Goal: Task Accomplishment & Management: Manage account settings

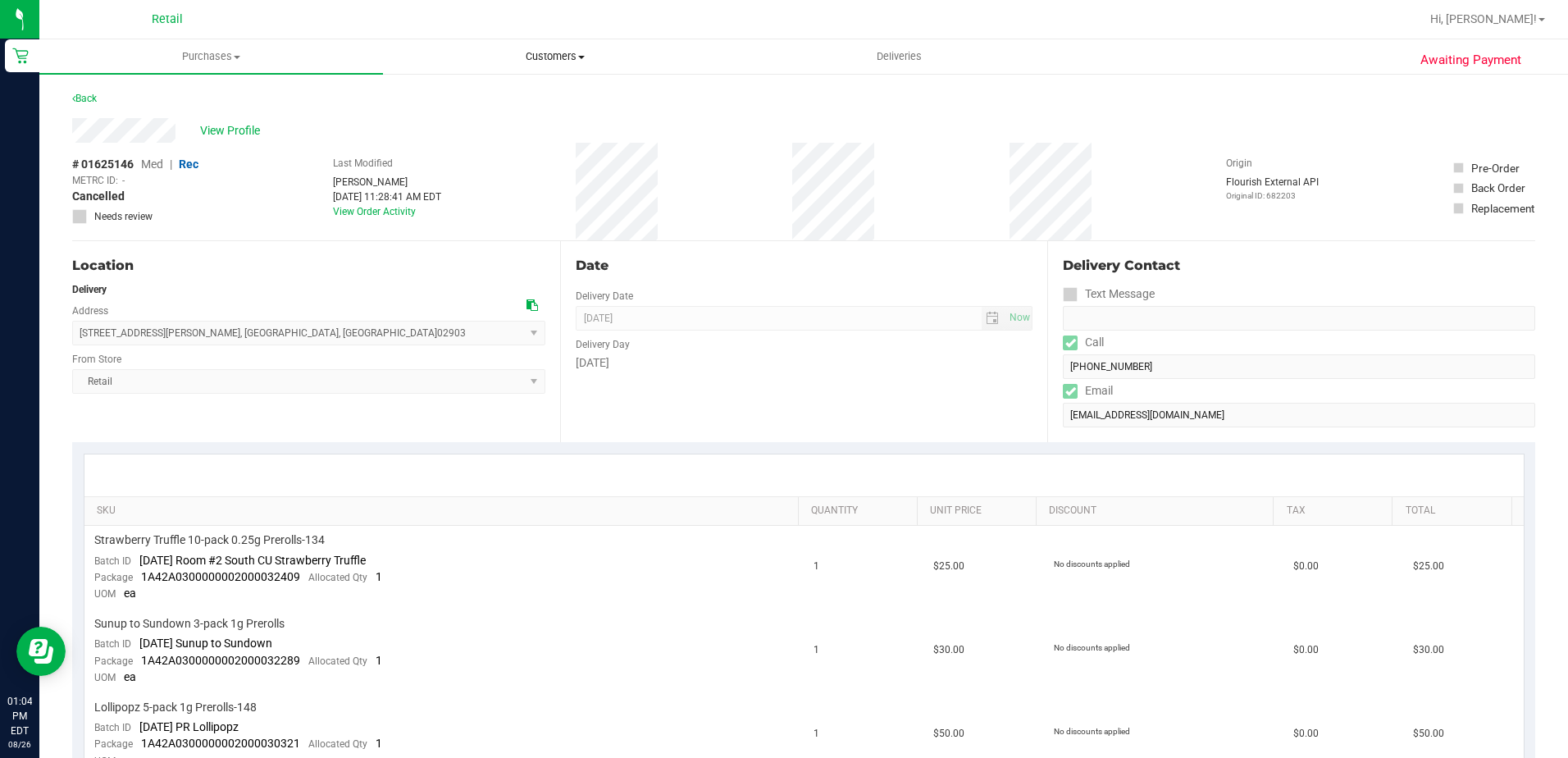
click at [549, 50] on span "Customers" at bounding box center [555, 56] width 342 height 15
click at [882, 56] on span "Deliveries" at bounding box center [899, 56] width 89 height 15
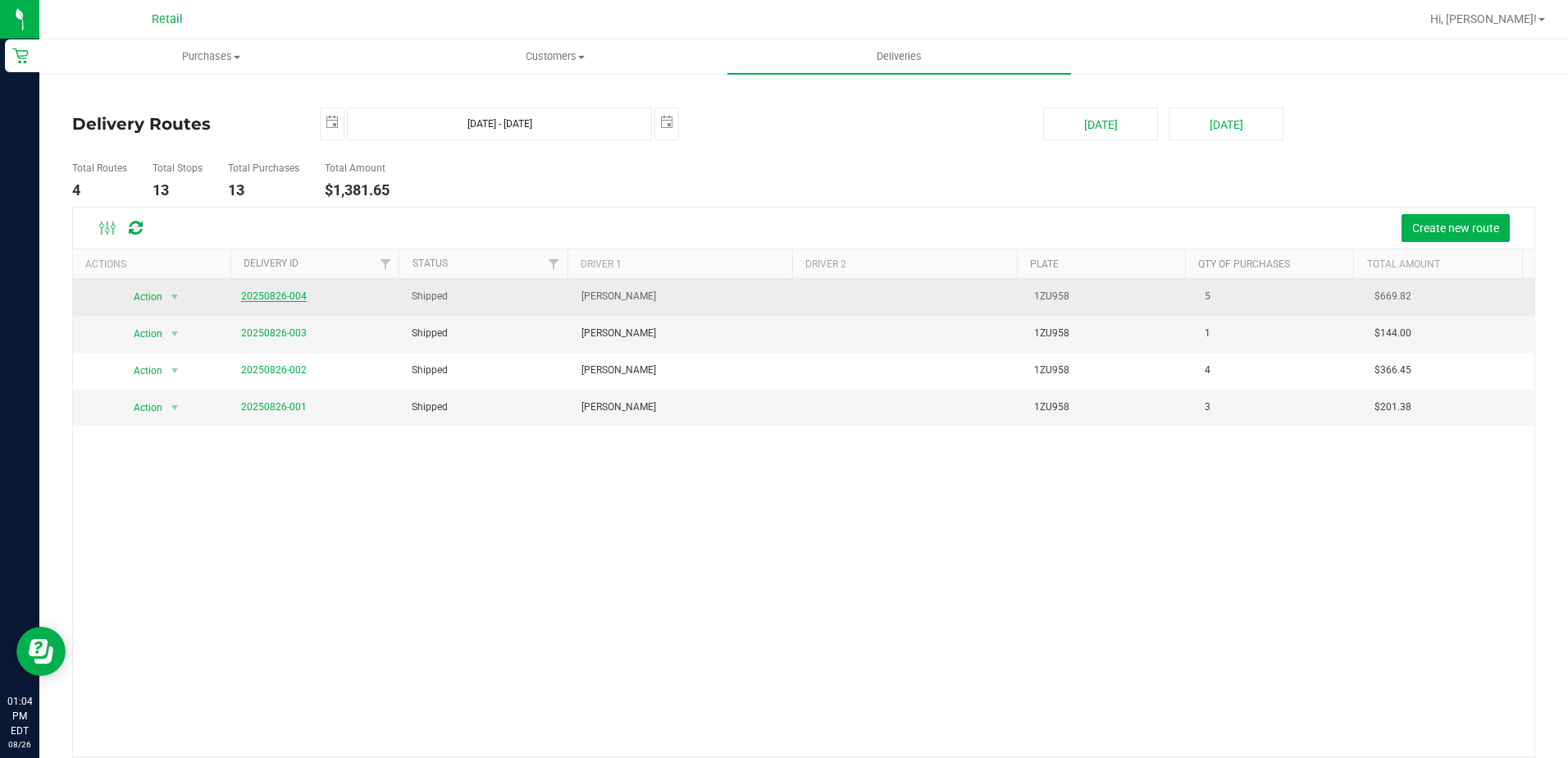
click at [285, 290] on link "20250826-004" at bounding box center [274, 296] width 66 height 12
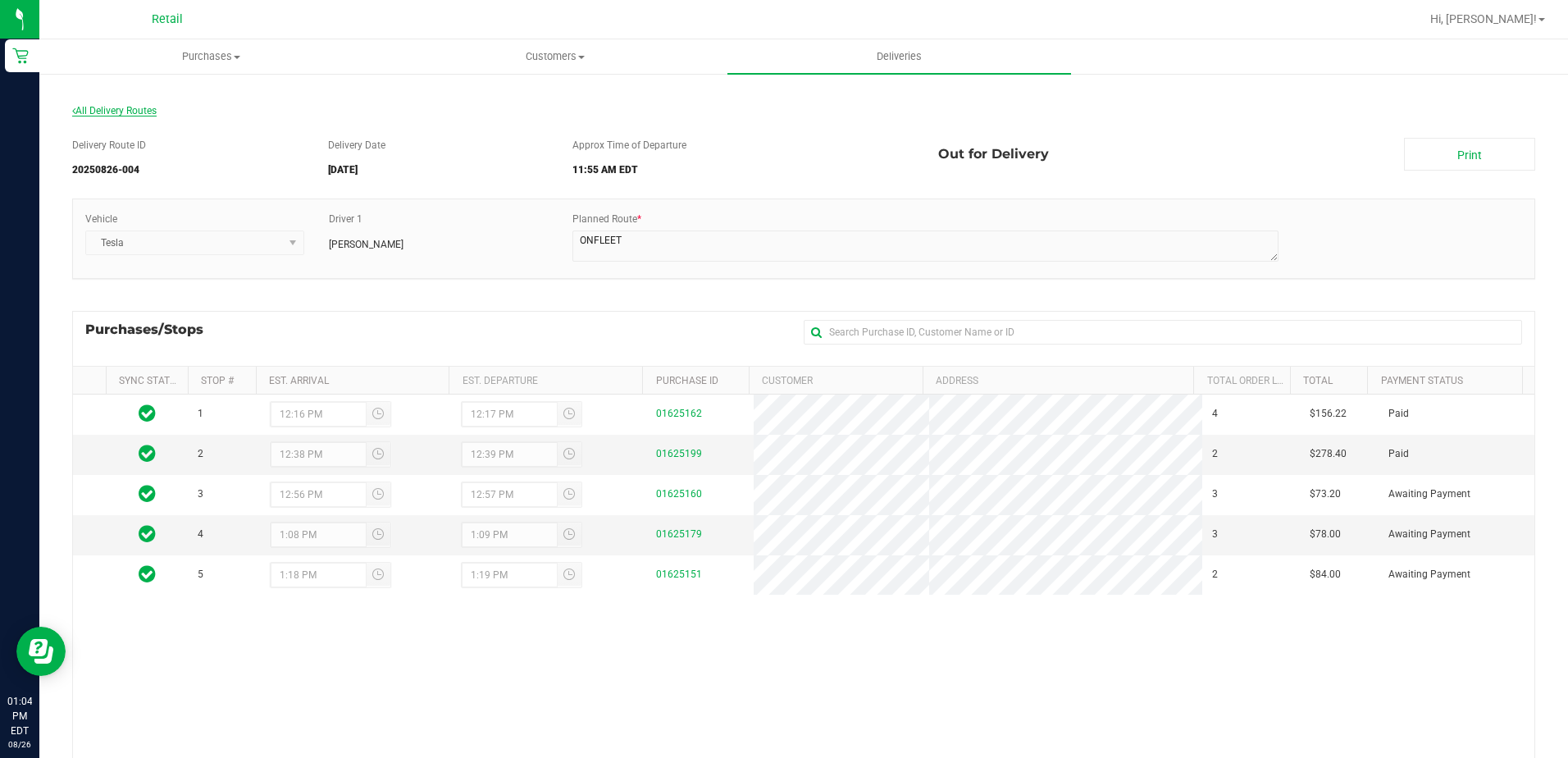
click at [120, 107] on span "All Delivery Routes" at bounding box center [113, 111] width 84 height 12
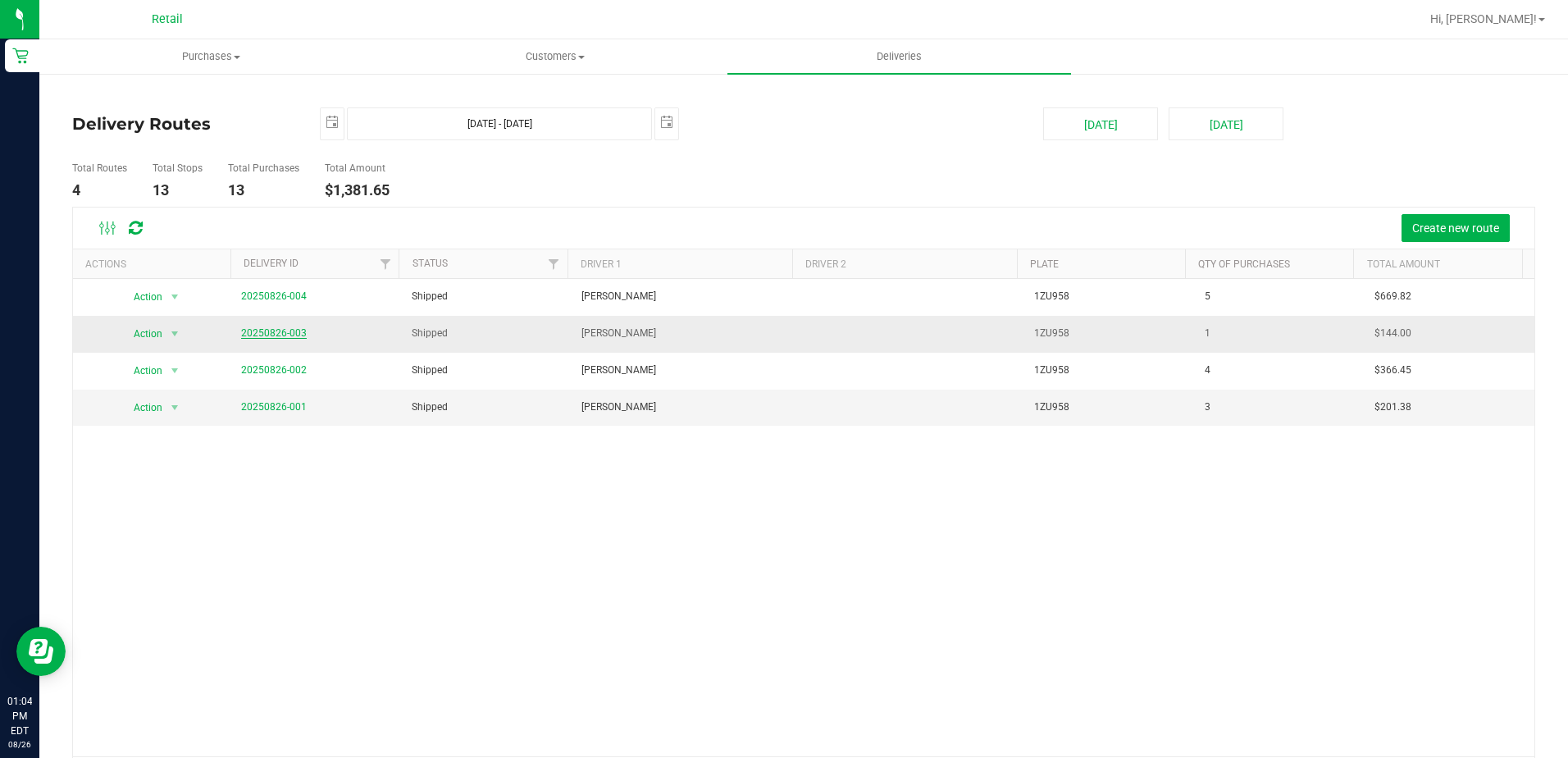
click at [256, 330] on link "20250826-003" at bounding box center [274, 333] width 66 height 12
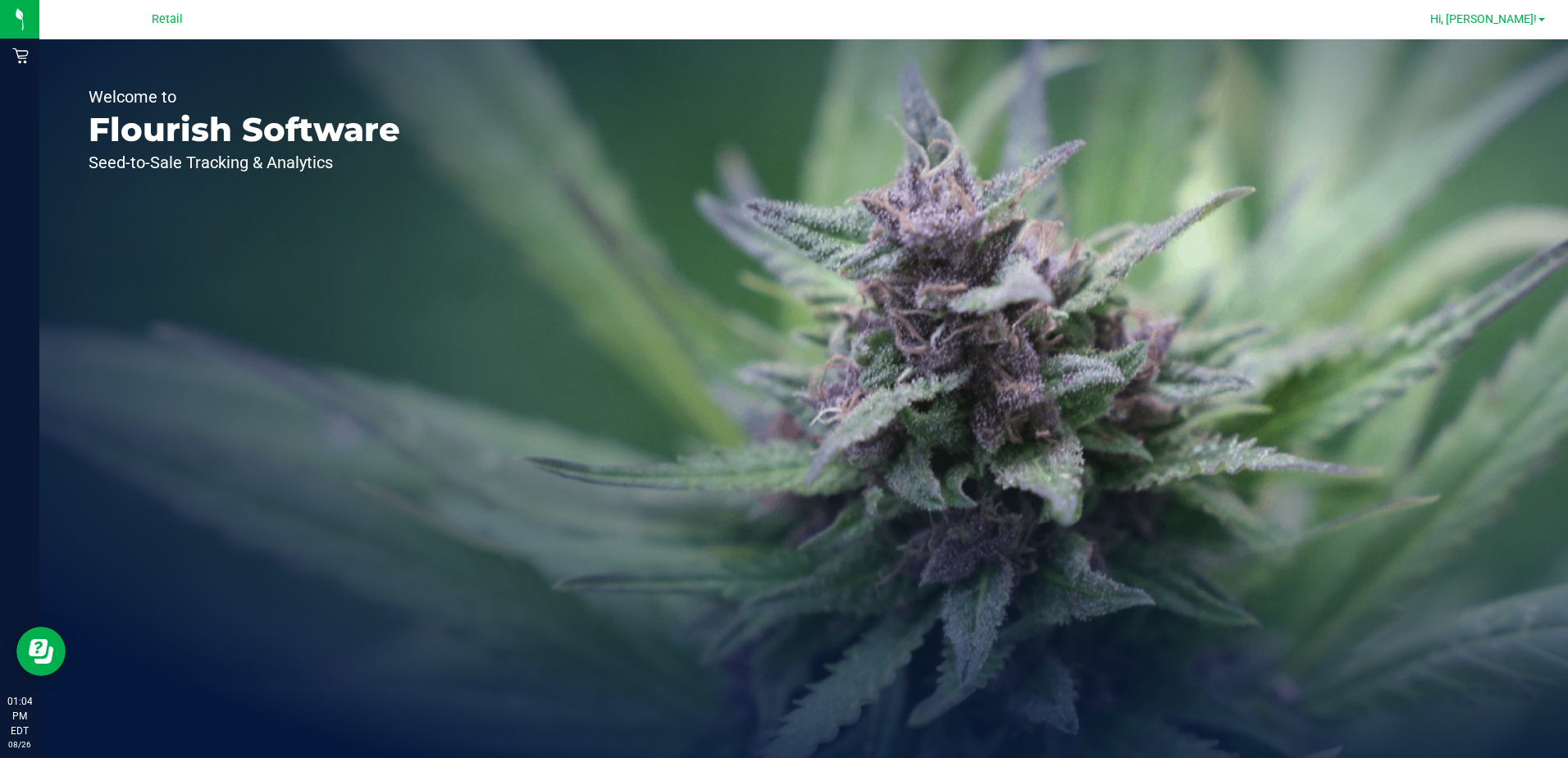
click at [1521, 23] on span "Hi, [PERSON_NAME]!" at bounding box center [1484, 19] width 107 height 14
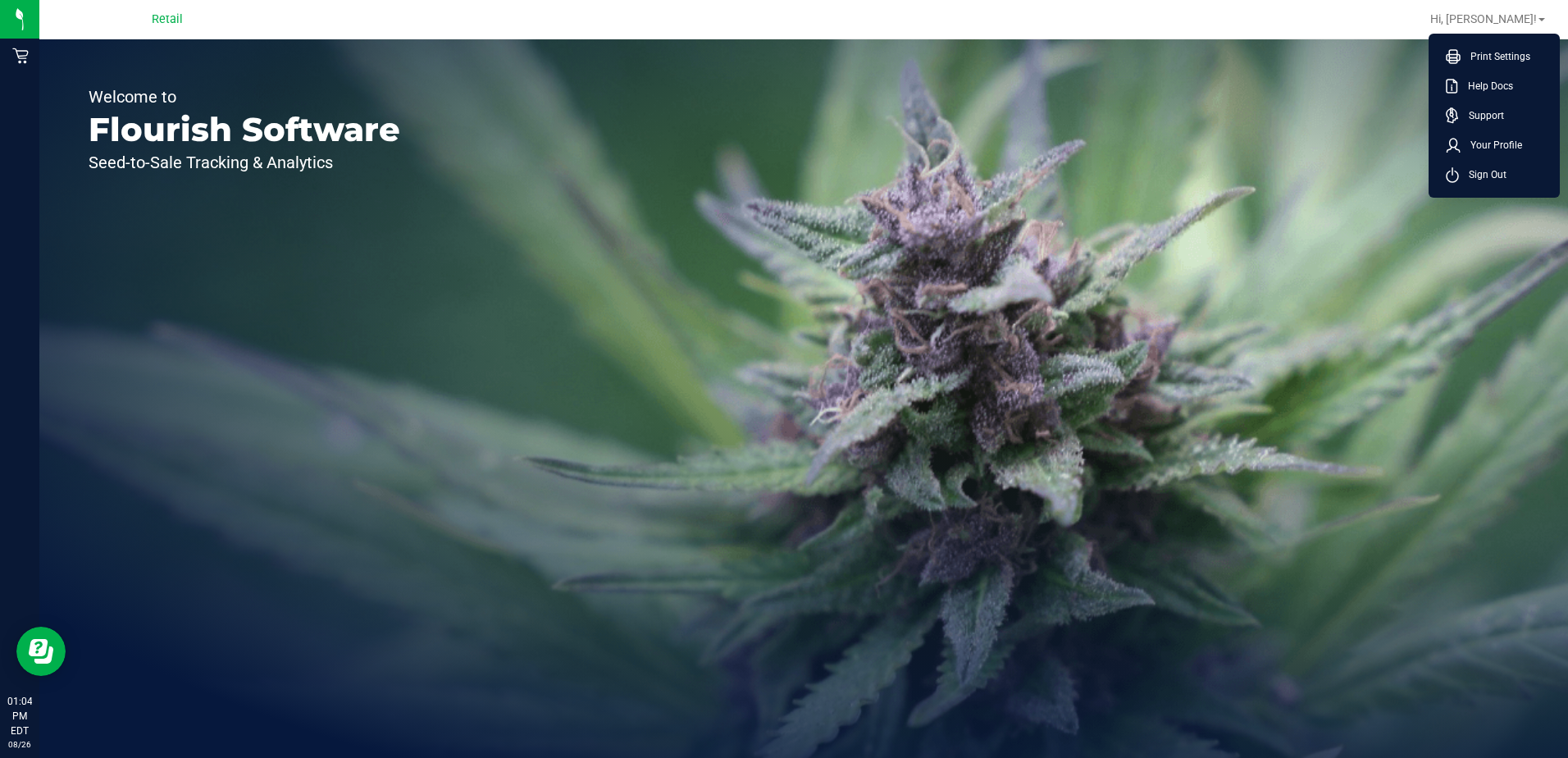
drag, startPoint x: 1475, startPoint y: 170, endPoint x: 1461, endPoint y: 168, distance: 14.1
click at [1475, 170] on span "Sign Out" at bounding box center [1483, 174] width 48 height 16
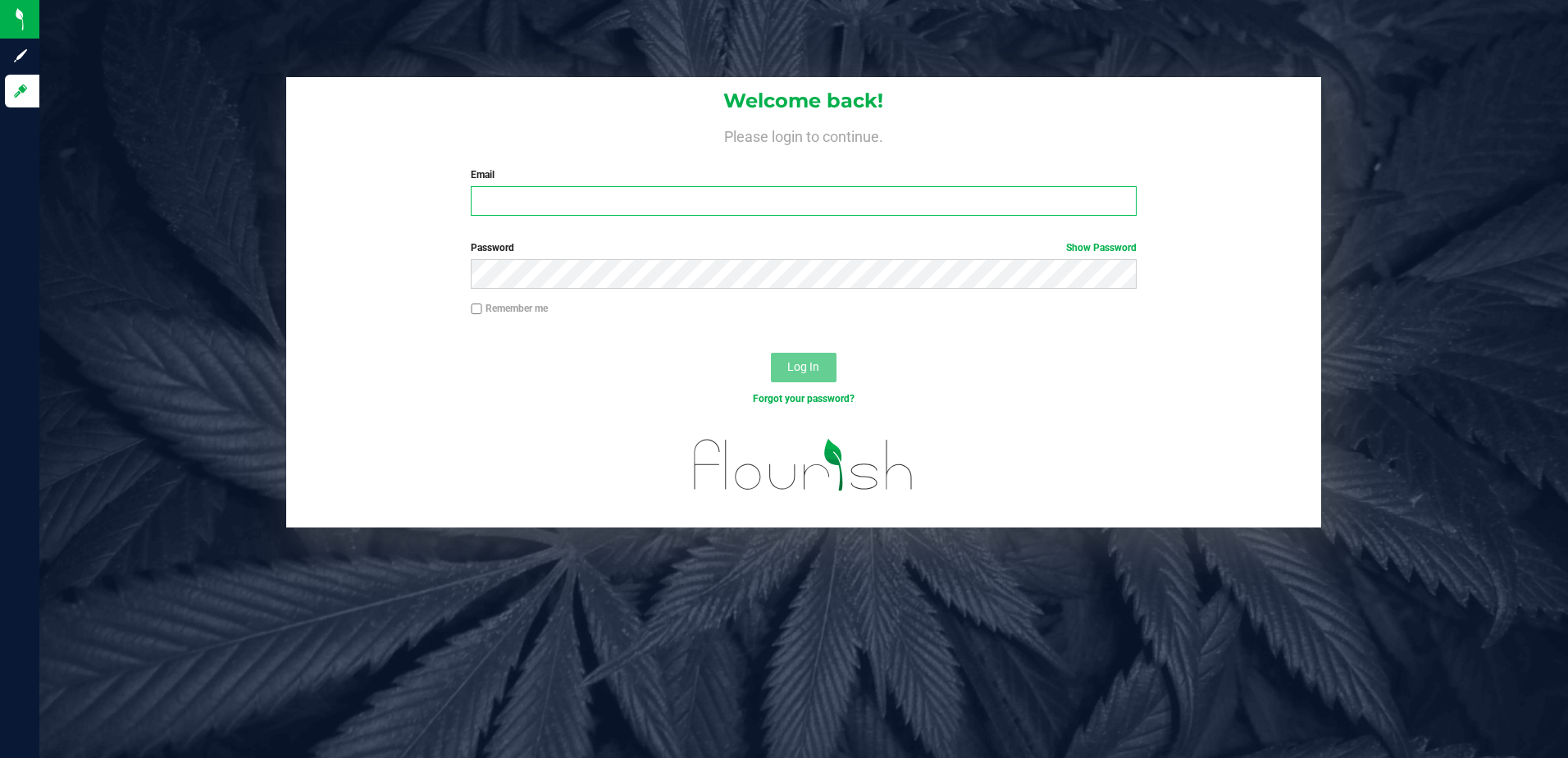
type input "mbaker@slatercenter.com"
click at [565, 209] on input "mbaker@slatercenter.com" at bounding box center [804, 201] width 666 height 29
drag, startPoint x: 673, startPoint y: 200, endPoint x: 354, endPoint y: 194, distance: 319.1
click at [354, 194] on div "Welcome back! Please login to continue. Email mbaker@slatercenter.com Required …" at bounding box center [804, 153] width 1036 height 151
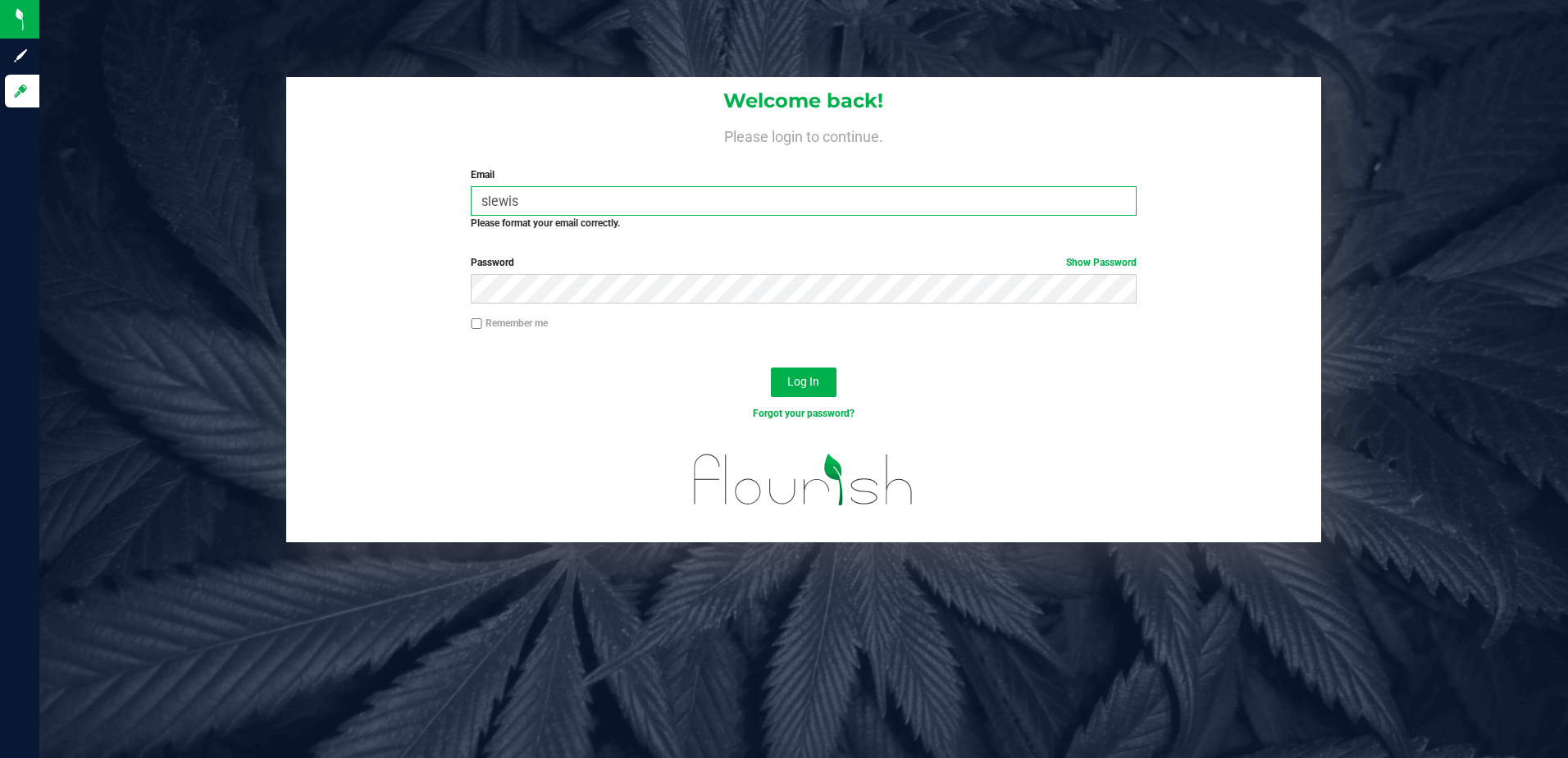
type input "slewis@slatercenter.com"
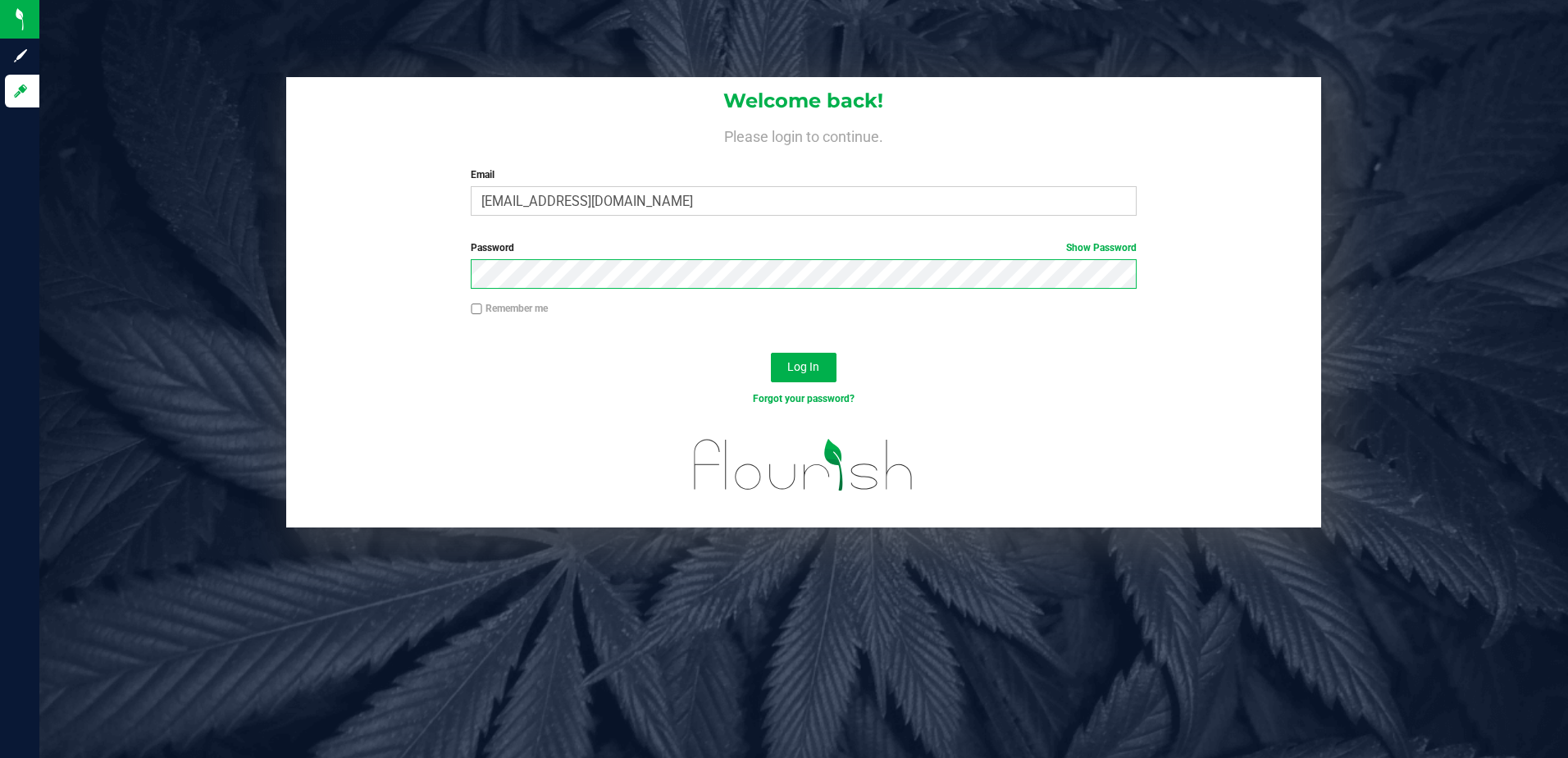
click at [771, 353] on button "Log In" at bounding box center [804, 367] width 66 height 29
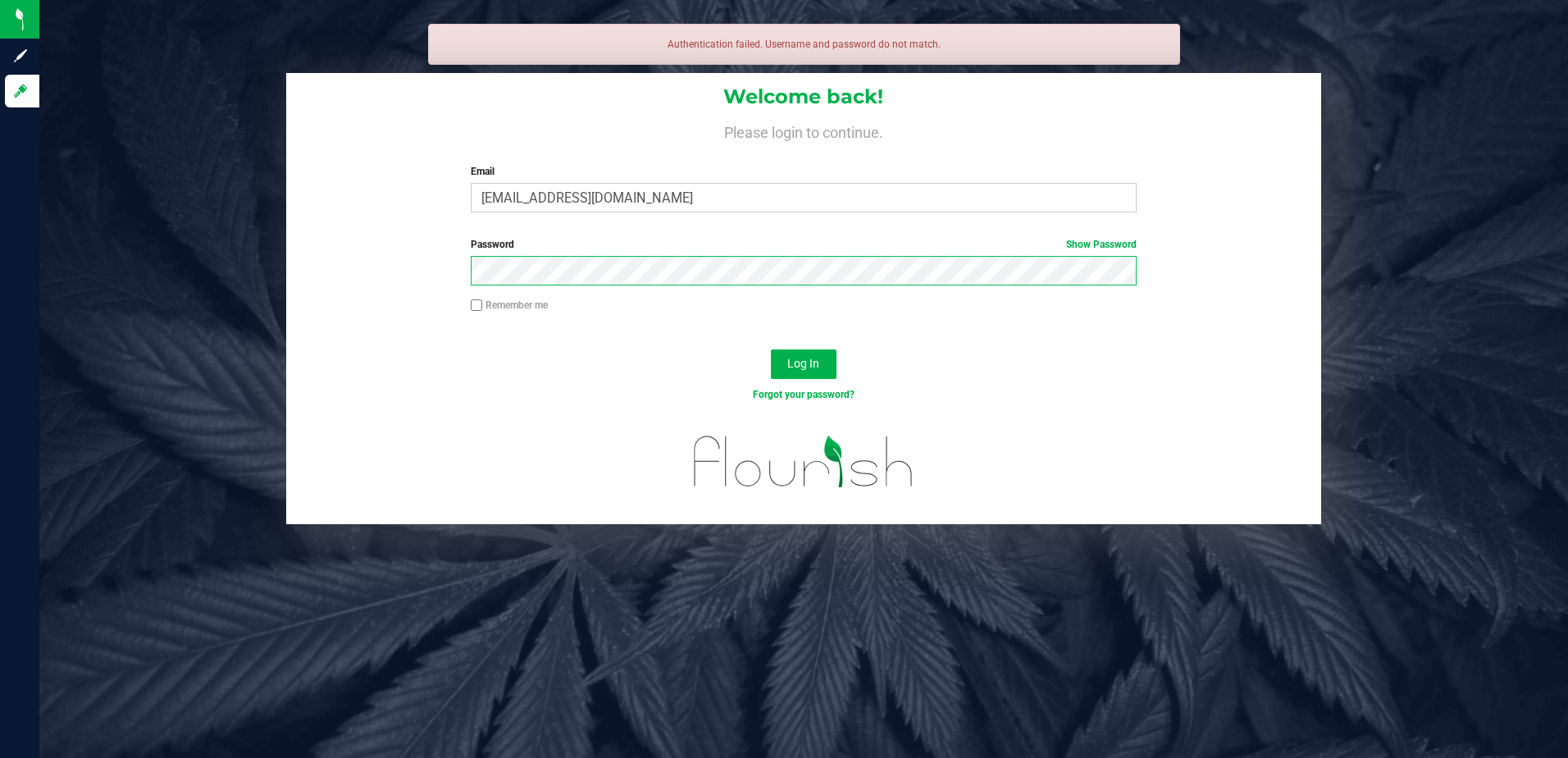
click at [771, 349] on button "Log In" at bounding box center [804, 363] width 66 height 29
